Goal: Find specific page/section

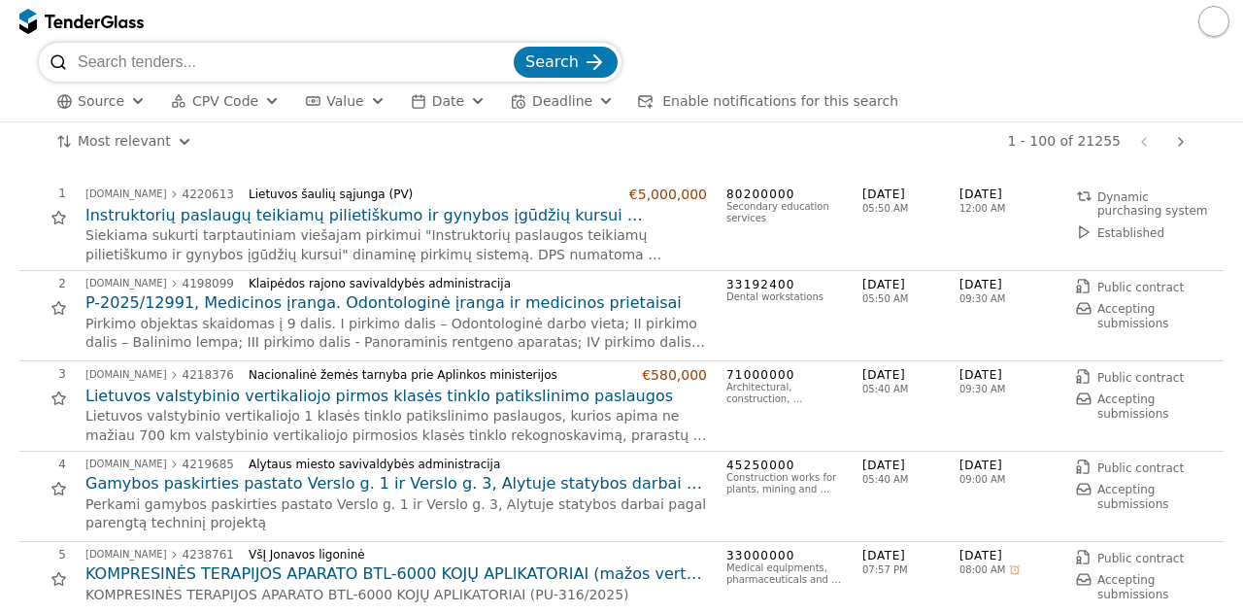
click at [256, 98] on div "button" at bounding box center [272, 101] width 70 height 66
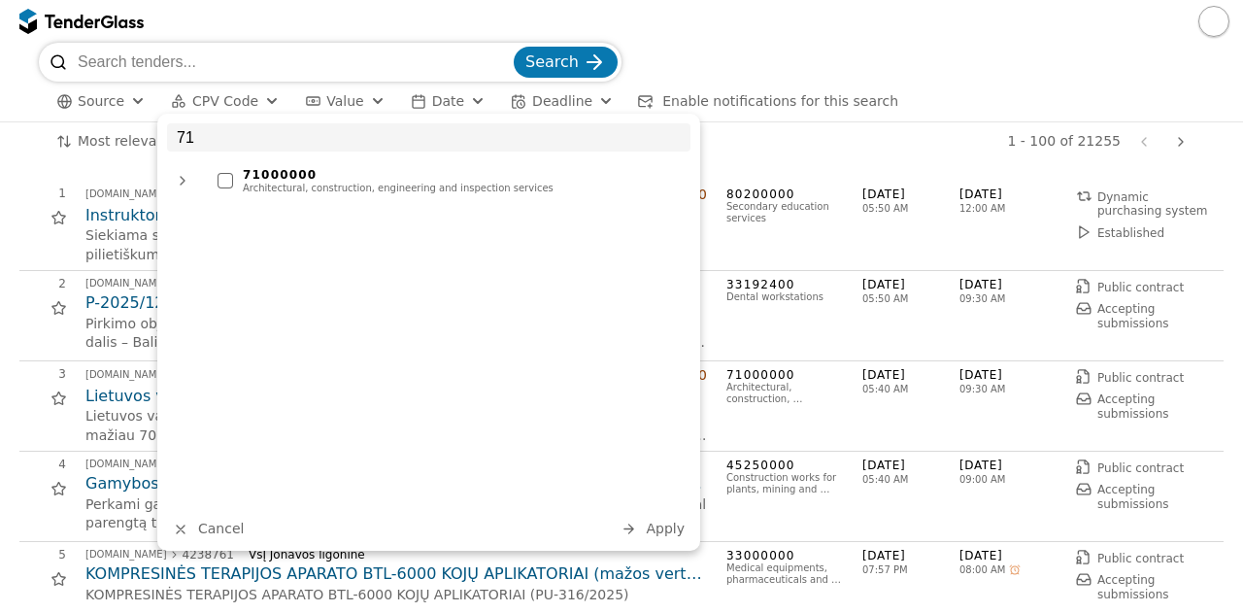
type input "71"
click at [262, 171] on div "71000000" at bounding box center [462, 175] width 438 height 14
click at [681, 541] on div "71 71000000 Architectural, construction, engineering and inspection services Ca…" at bounding box center [428, 332] width 543 height 437
click at [668, 531] on span "Apply" at bounding box center [665, 529] width 39 height 16
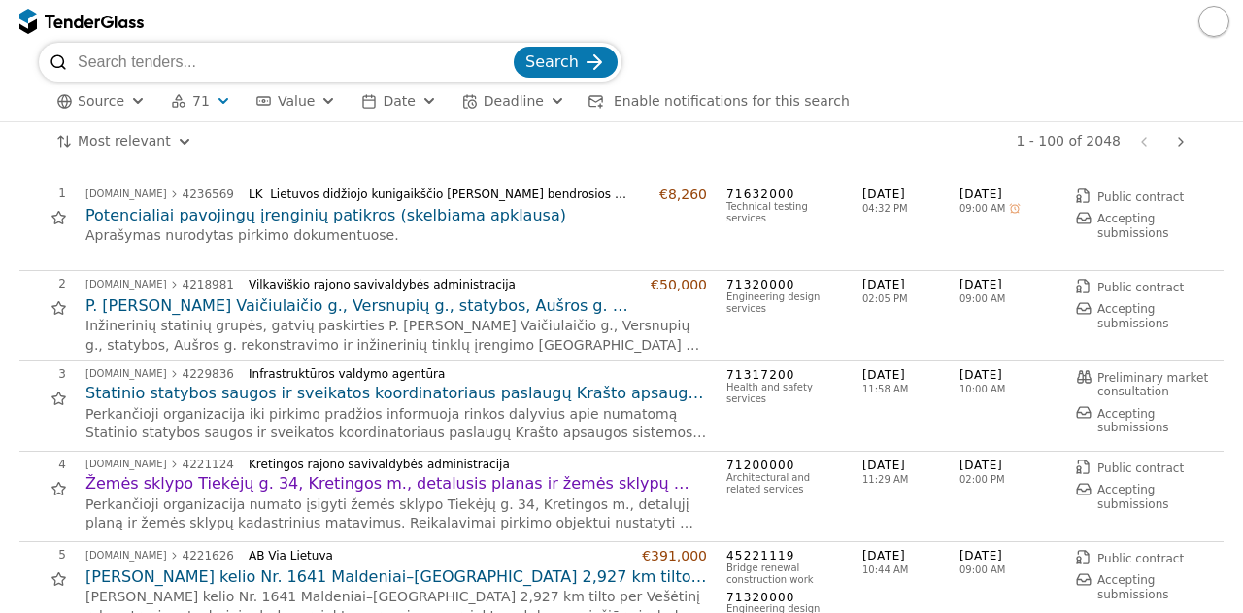
click at [306, 301] on h2 "P. [PERSON_NAME] Vaičiulaičio g., Versnupių g., statybos, Aušros g. rekonstravi…" at bounding box center [396, 305] width 622 height 21
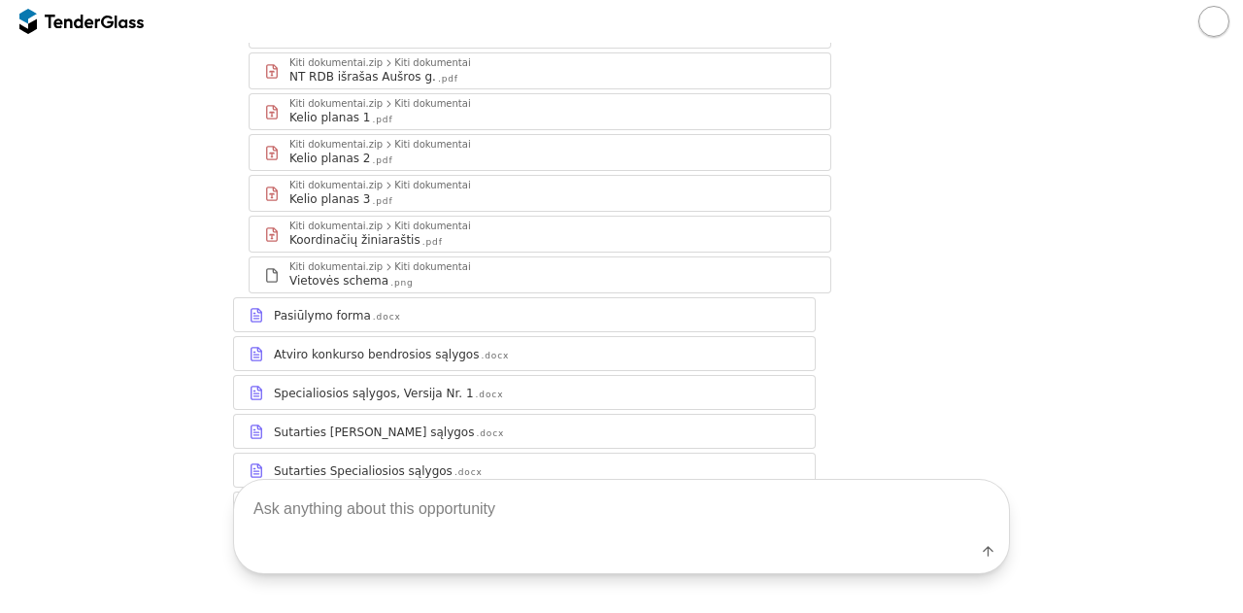
scroll to position [540, 0]
click at [323, 307] on div "Pasiūlymo forma" at bounding box center [322, 315] width 97 height 16
